Goal: Obtain resource: Obtain resource

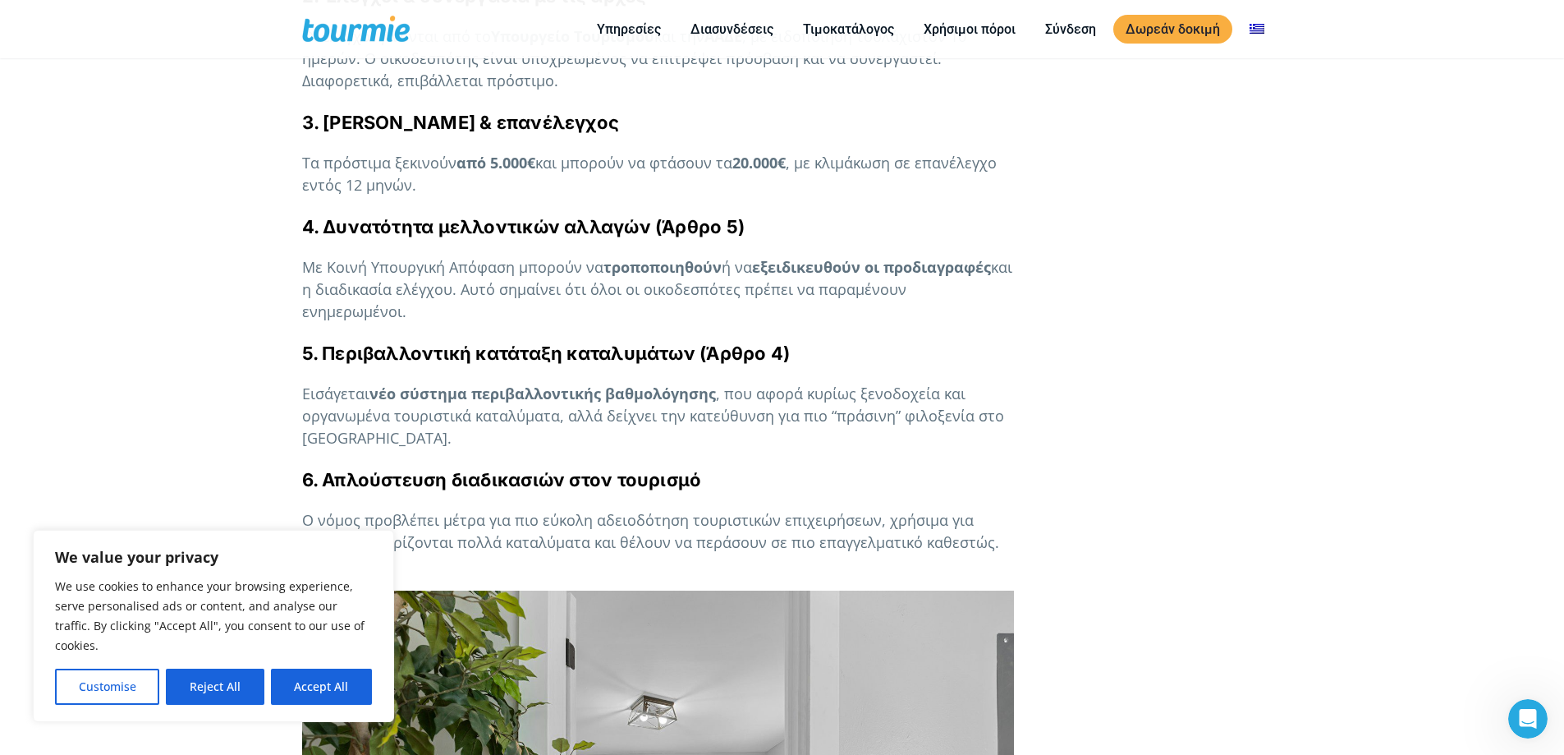
scroll to position [1299, 0]
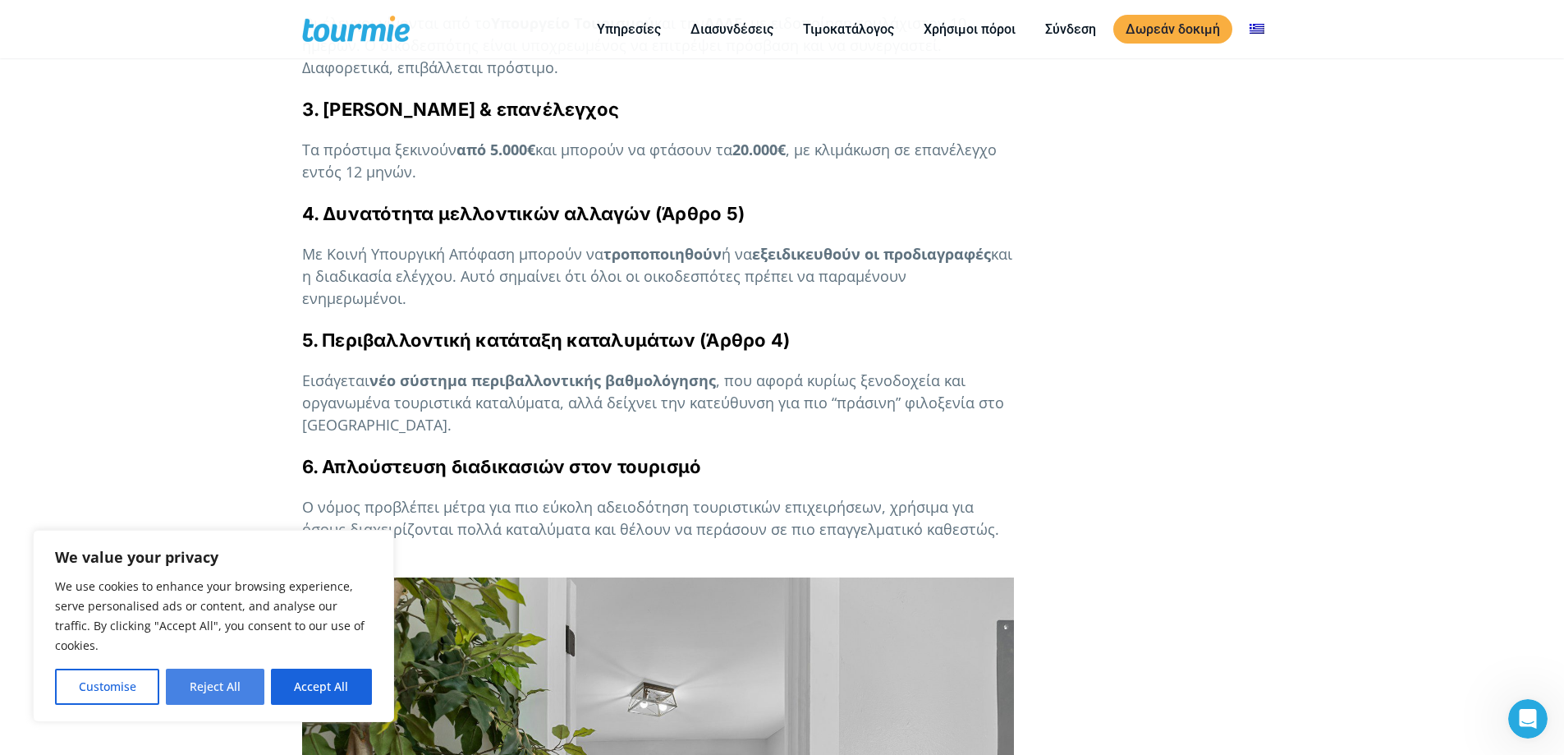
click at [215, 684] on button "Reject All" at bounding box center [215, 686] width 98 height 36
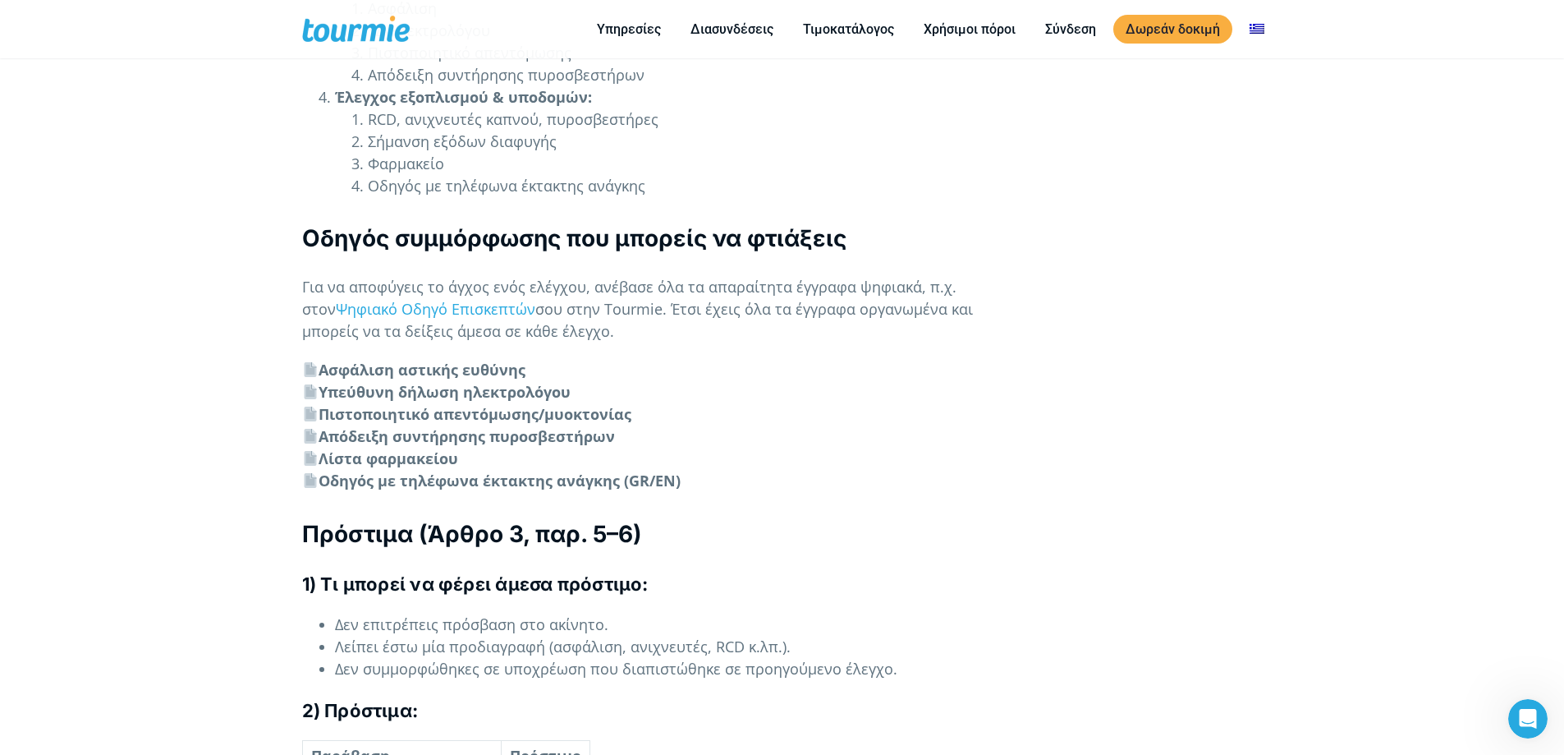
scroll to position [5273, 0]
click at [412, 298] on link "Ψηφιακό Οδηγό Επισκεπτών" at bounding box center [436, 308] width 200 height 20
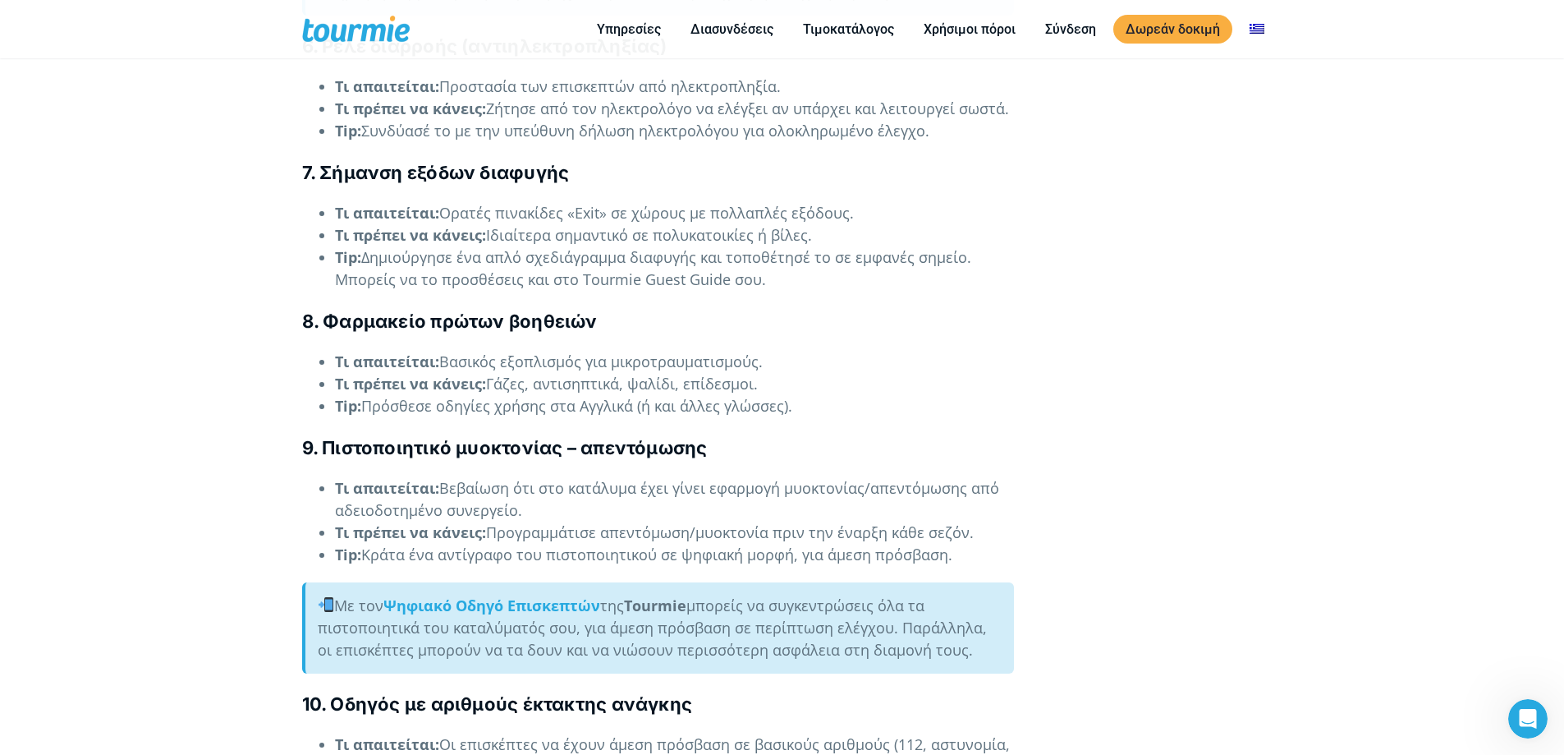
scroll to position [3479, 0]
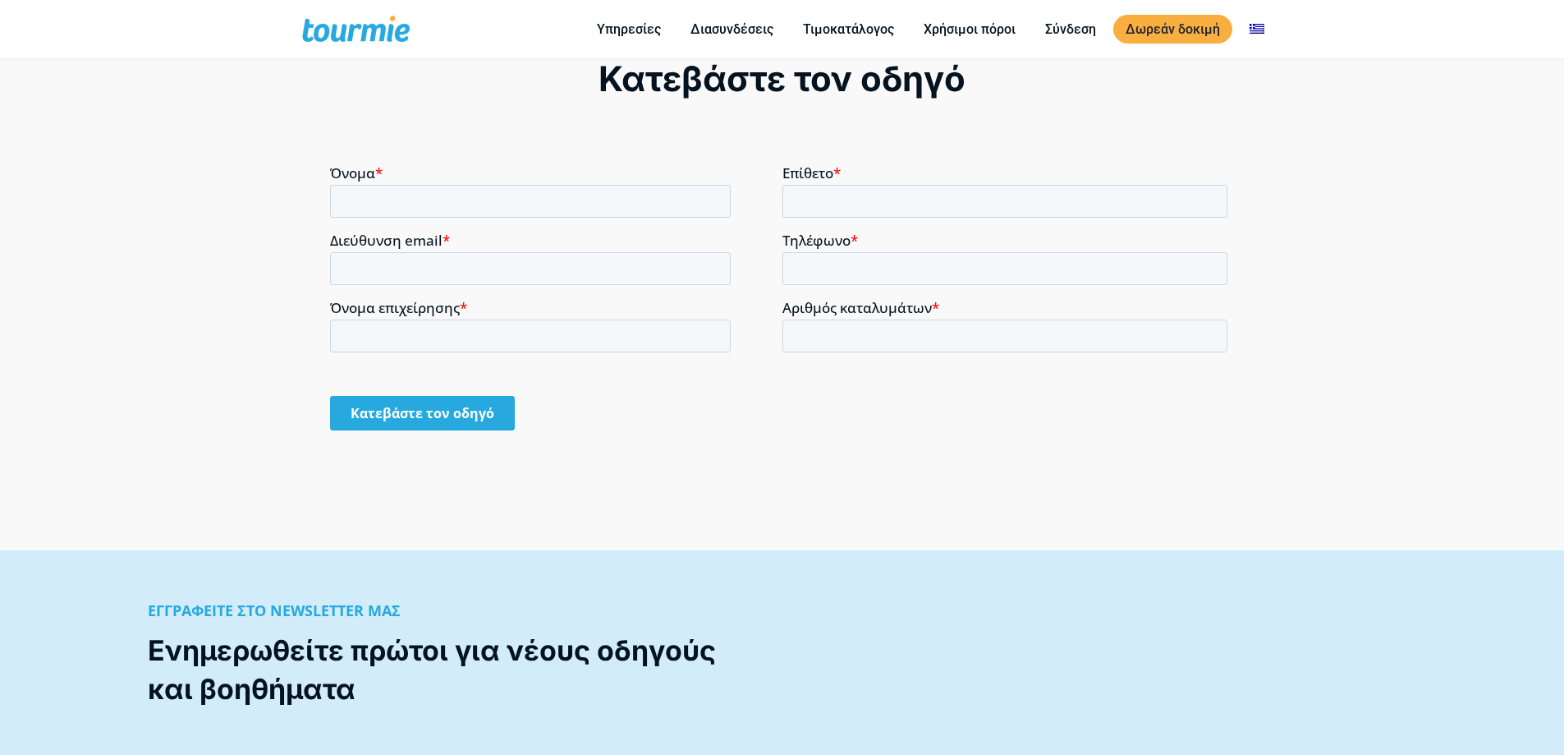
click at [525, 212] on input "Όνομα *" at bounding box center [530, 200] width 401 height 33
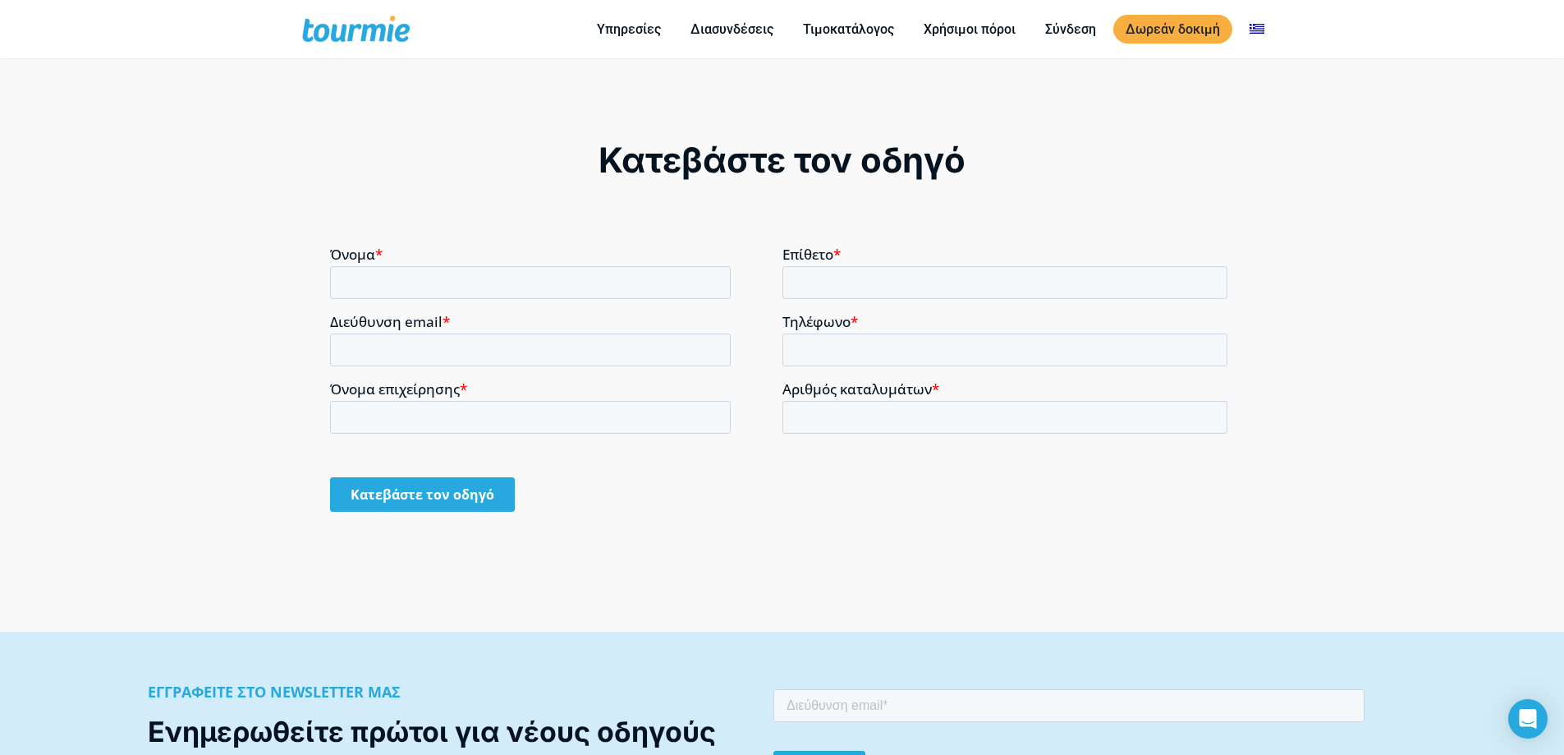
scroll to position [1272, 0]
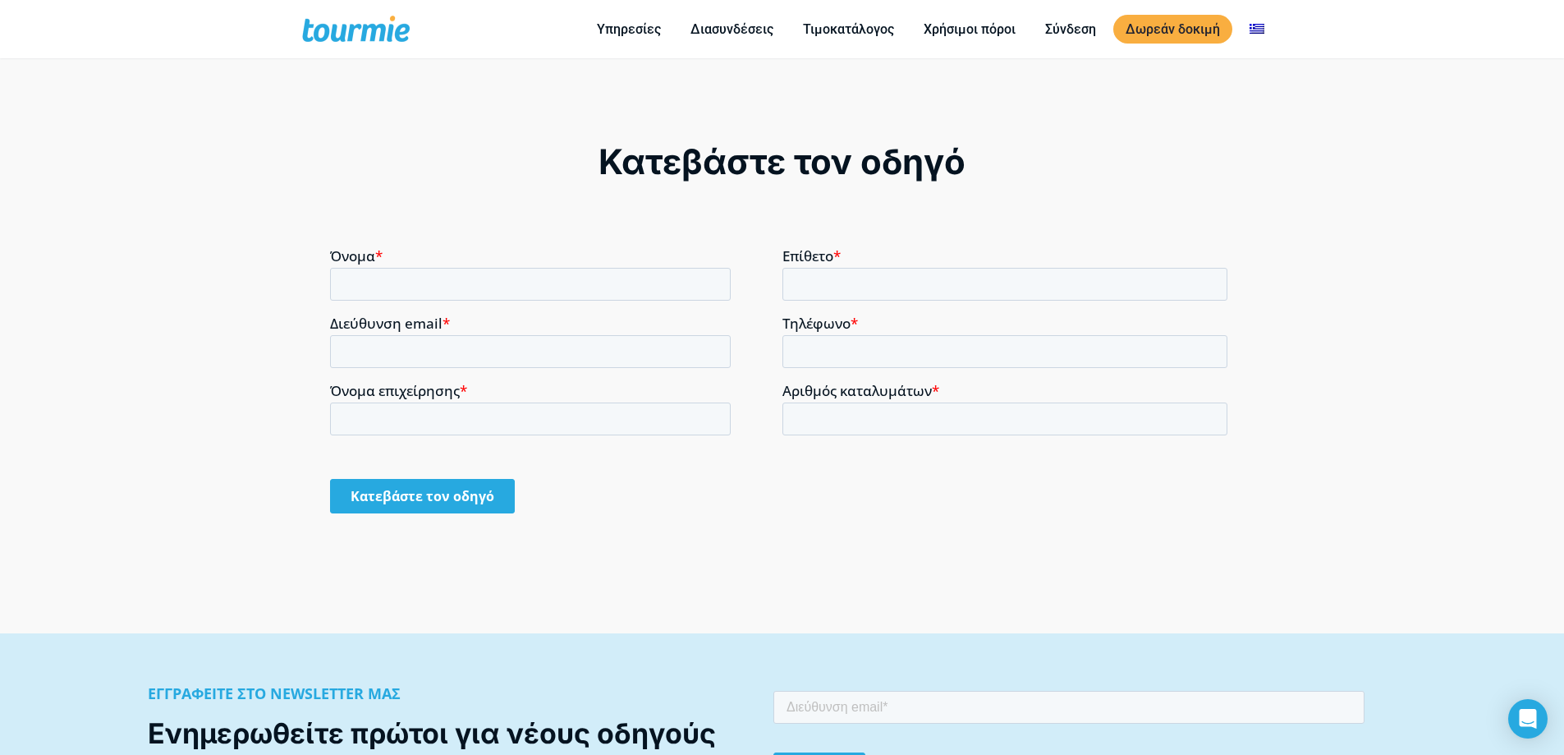
click at [505, 271] on input "Όνομα *" at bounding box center [530, 283] width 401 height 33
click at [478, 278] on input "Όνομα *" at bounding box center [530, 283] width 401 height 33
type input "Παναγιωτα"
click at [447, 350] on input "Διεύθυνση email *" at bounding box center [530, 350] width 401 height 33
type input "plimperi@hotmail.com"
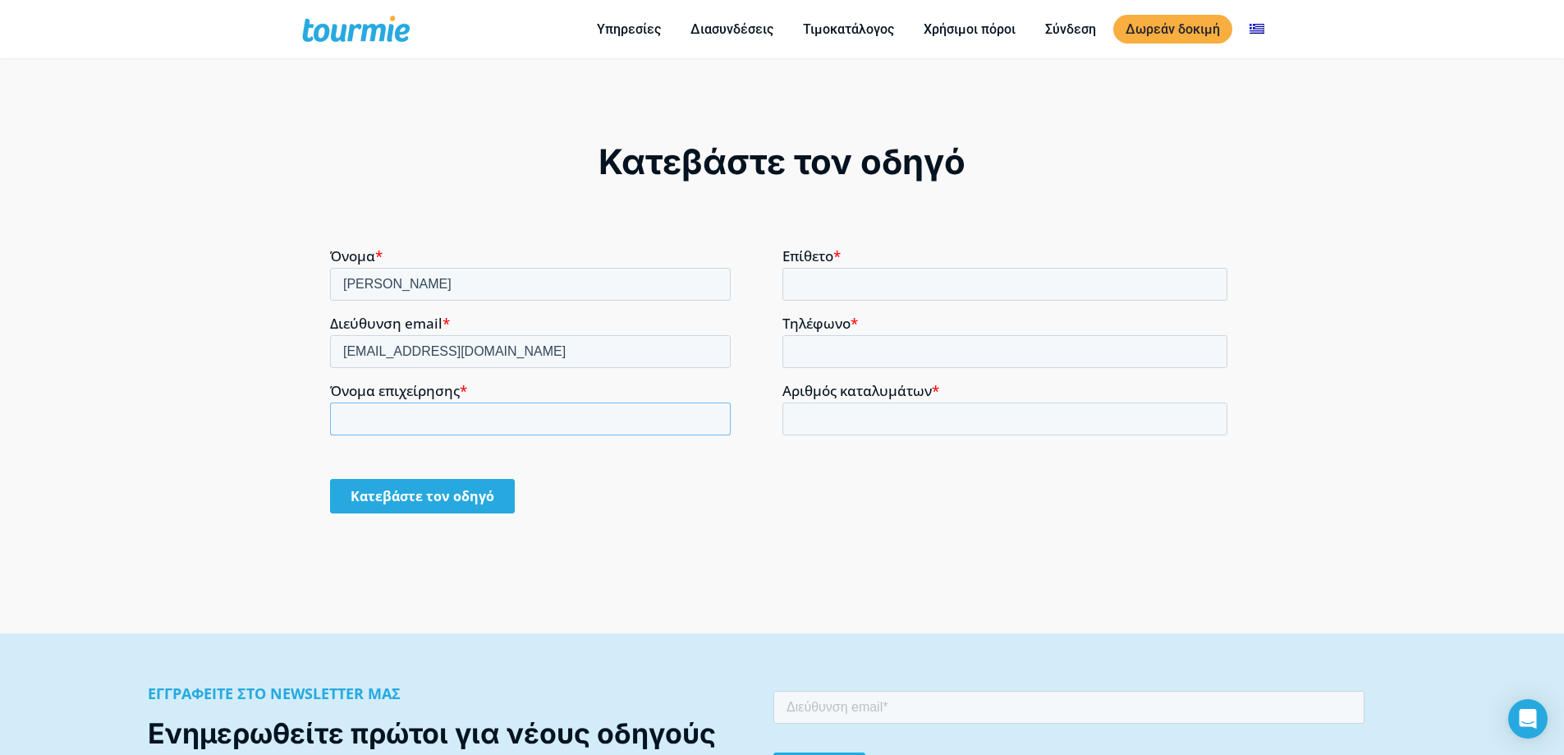
click at [469, 420] on input "Όνομα επιχείρησης *" at bounding box center [530, 418] width 401 height 33
click at [796, 286] on input "Επίθετο *" at bounding box center [1005, 283] width 446 height 33
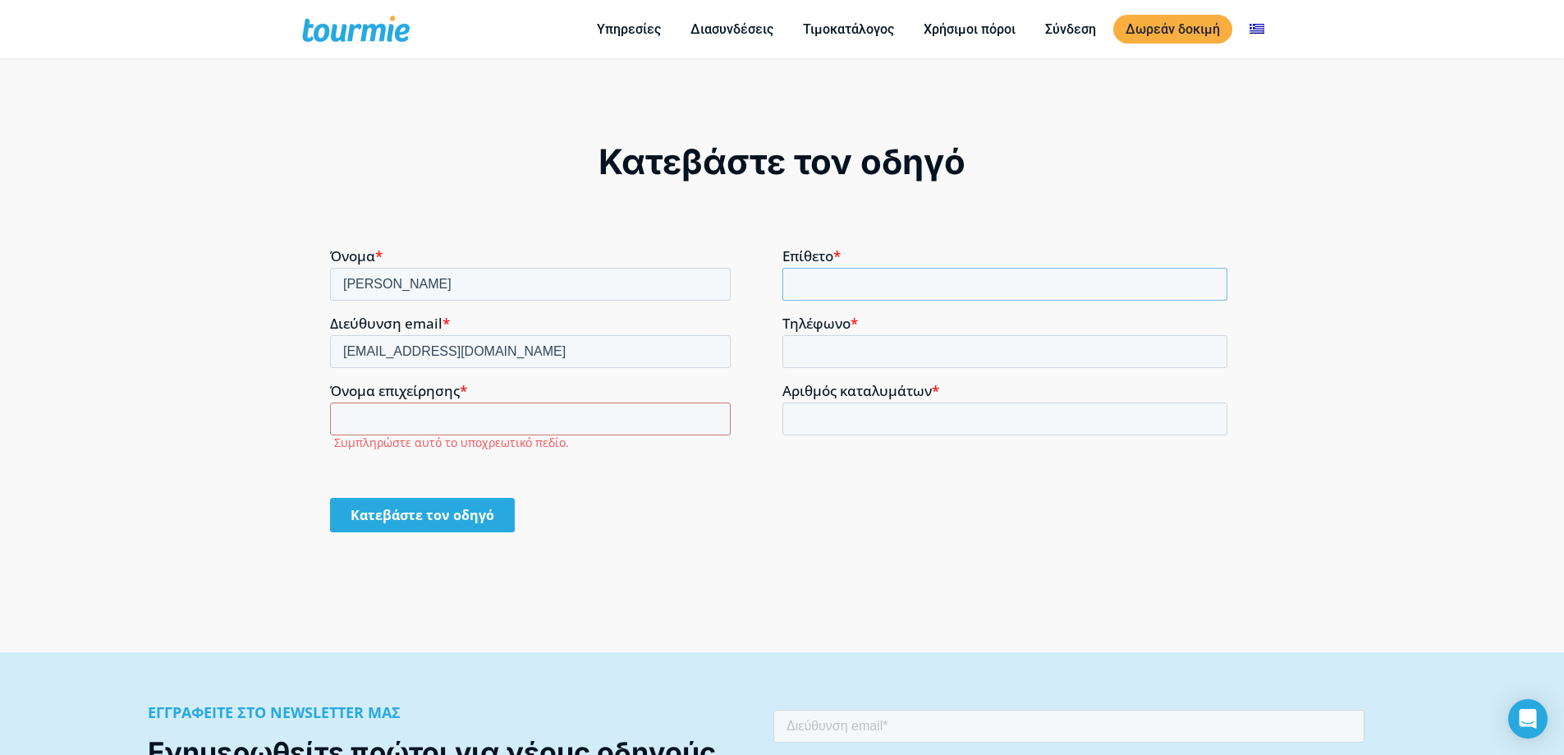
type input "Λυμπερη"
click at [881, 365] on input "Τηλέφωνο *" at bounding box center [1005, 350] width 446 height 33
type input "+306980211442"
click at [883, 415] on input "Αριθμός καταλυμάτων *" at bounding box center [1005, 418] width 446 height 33
drag, startPoint x: 456, startPoint y: 521, endPoint x: 465, endPoint y: 504, distance: 18.7
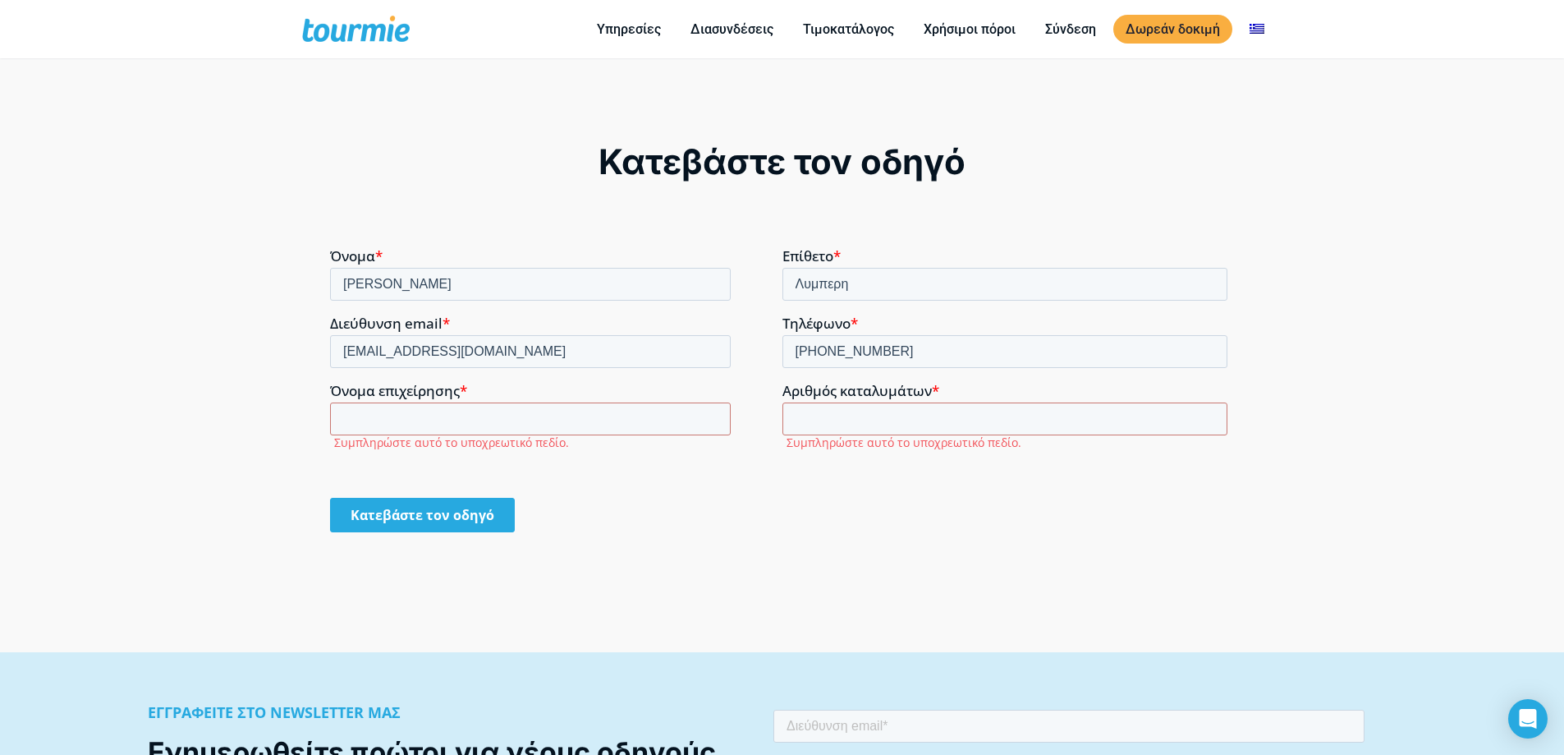
click at [458, 515] on input "Κατεβάστε τον οδηγό" at bounding box center [422, 514] width 185 height 34
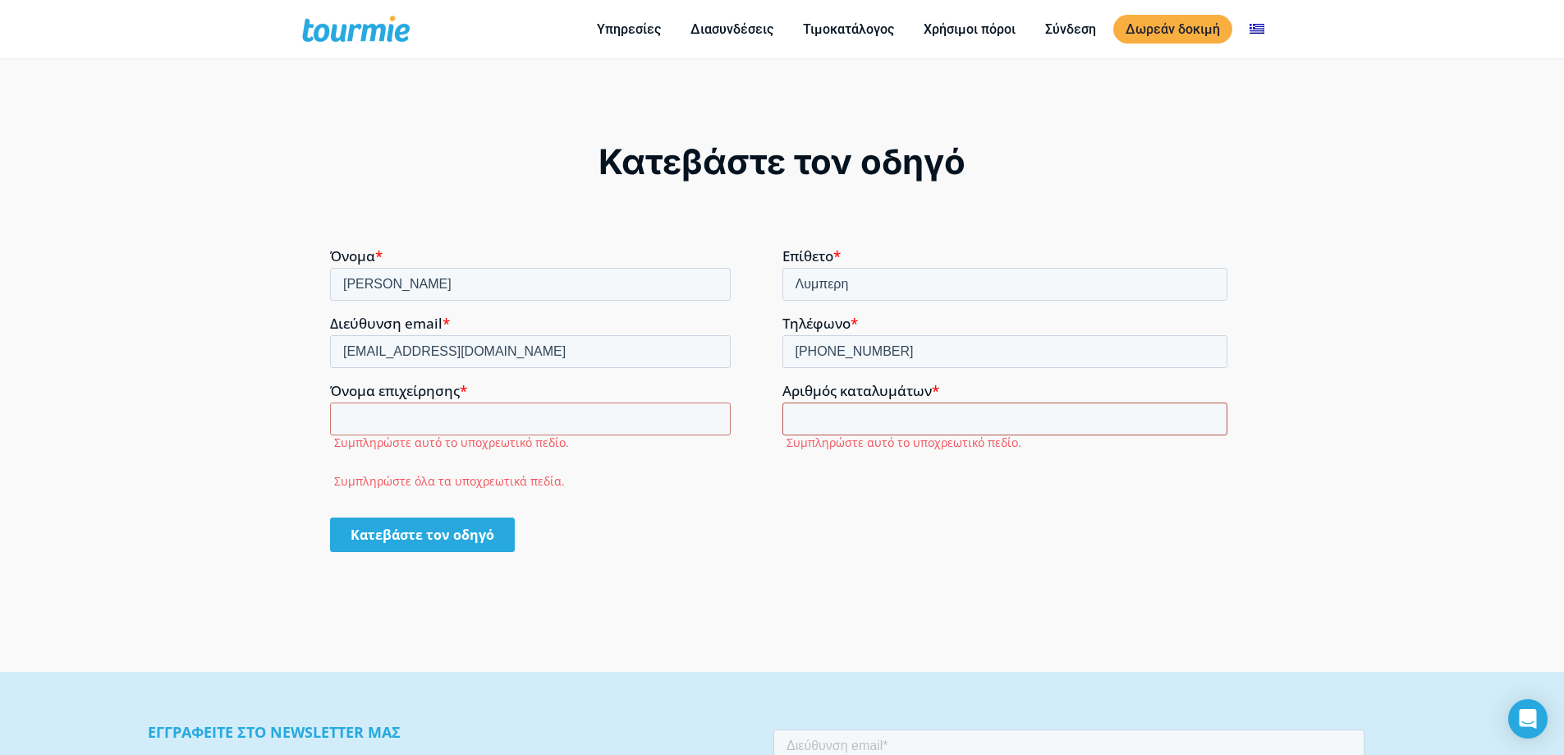
click at [833, 415] on input "Αριθμός καταλυμάτων *" at bounding box center [1005, 418] width 446 height 33
type input "25"
click at [388, 412] on input "Όνομα επιχείρησης *" at bounding box center [530, 418] width 401 height 33
click at [0, 140] on div at bounding box center [156, 154] width 313 height 29
click at [425, 426] on input "Όνομα επιχείρησης *" at bounding box center [530, 418] width 401 height 33
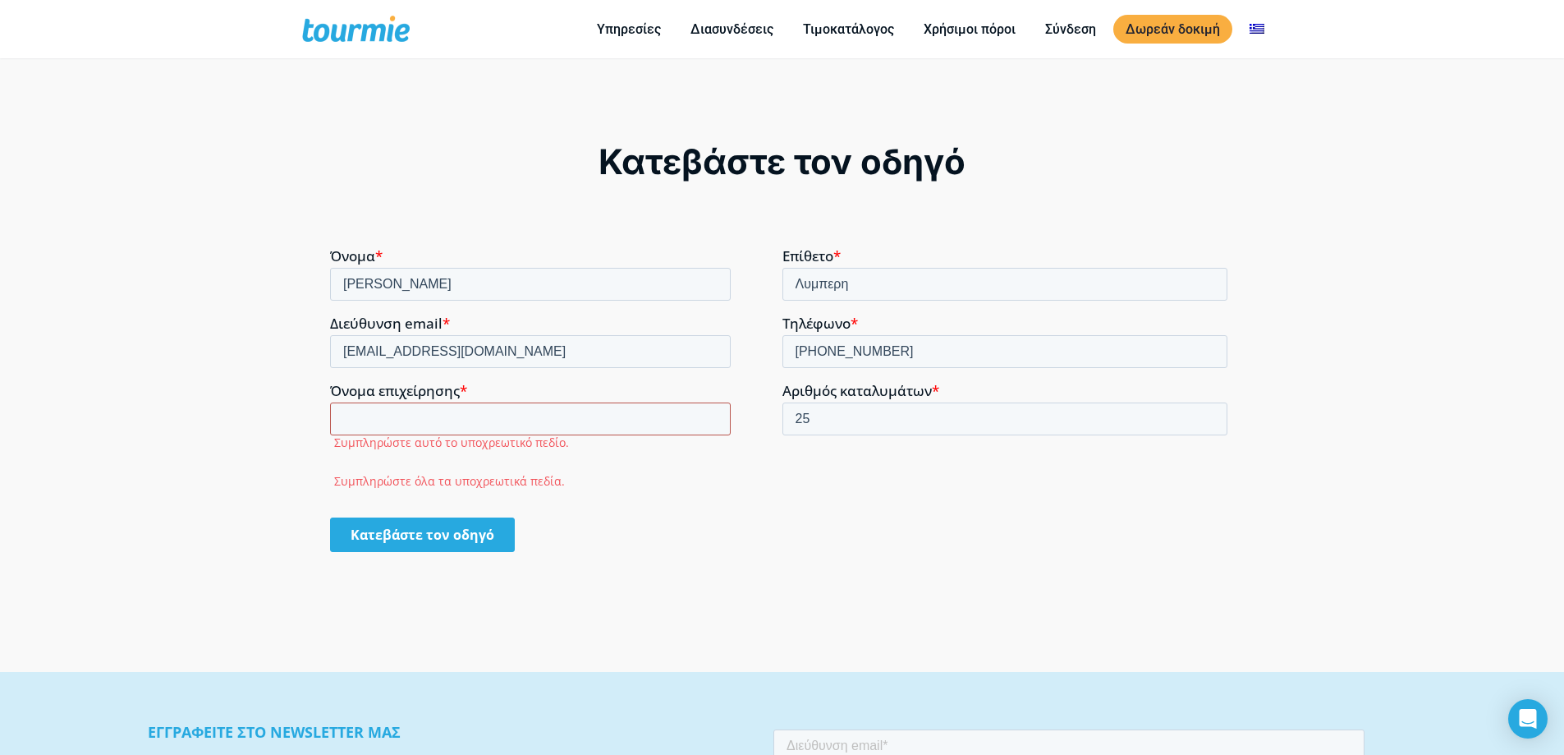
type input ":"
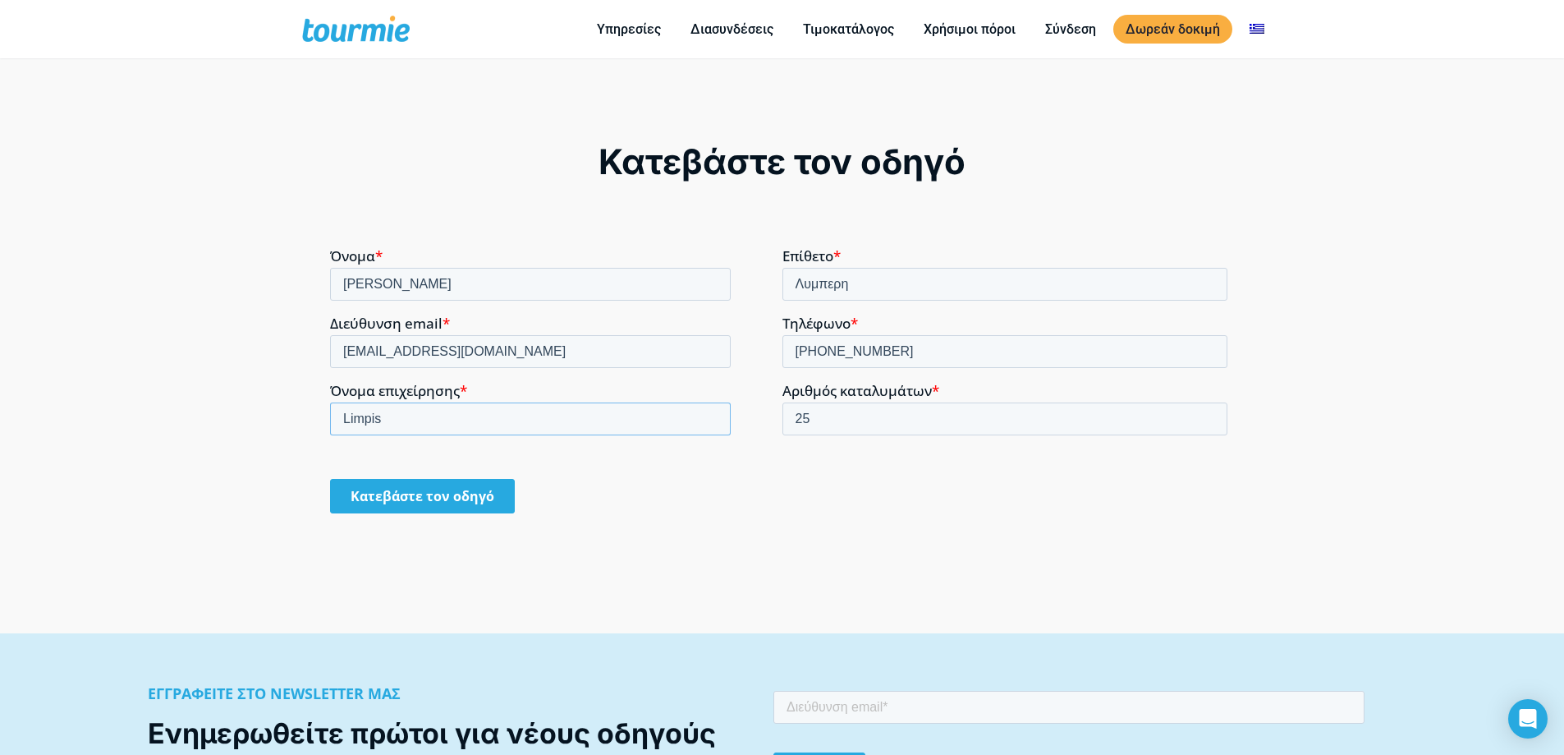
type input "Limpis"
click at [330, 478] on input "Κατεβάστε τον οδηγό" at bounding box center [422, 495] width 185 height 34
